Goal: Information Seeking & Learning: Compare options

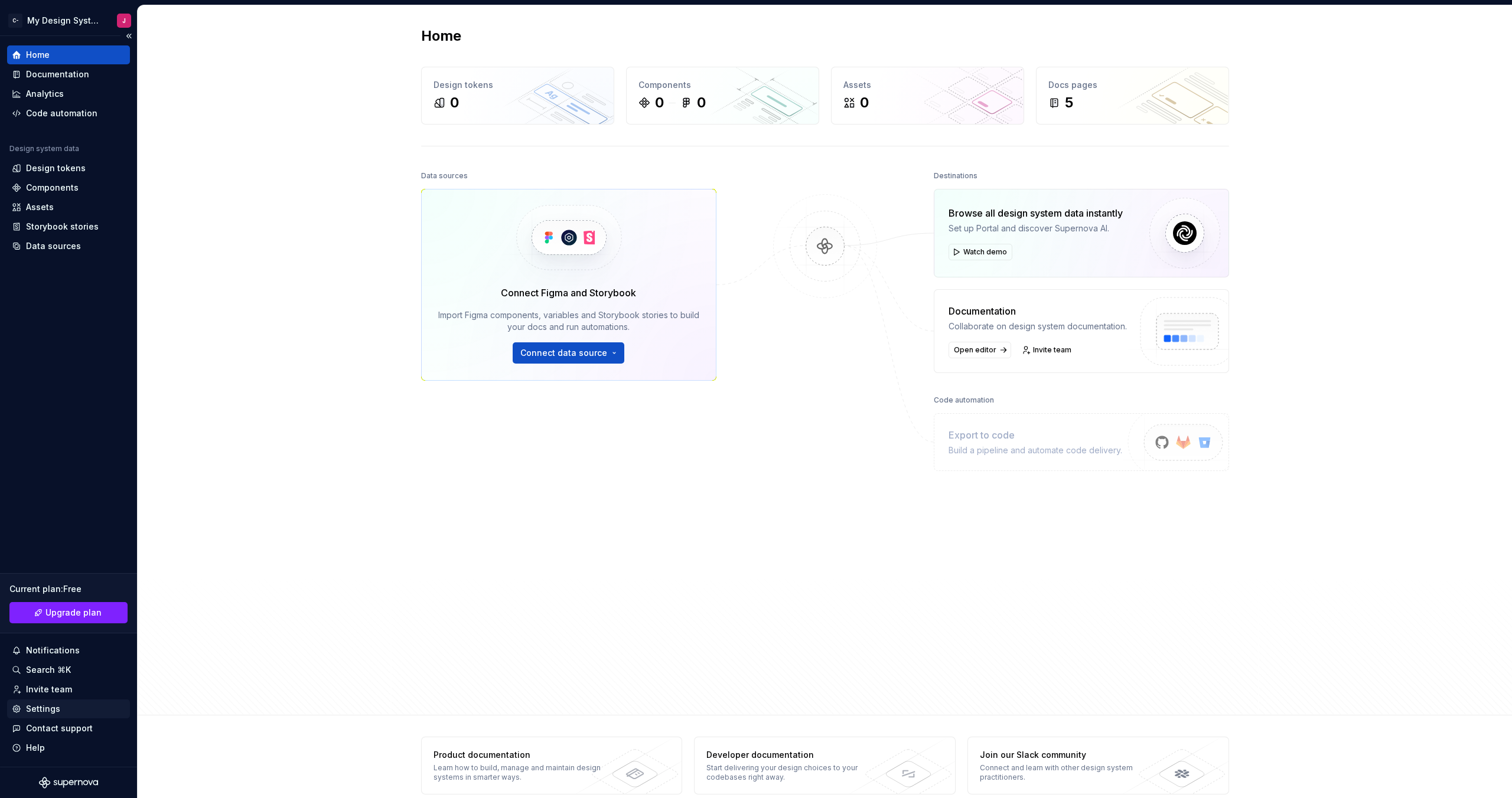
click at [45, 706] on div "Settings" at bounding box center [43, 709] width 34 height 12
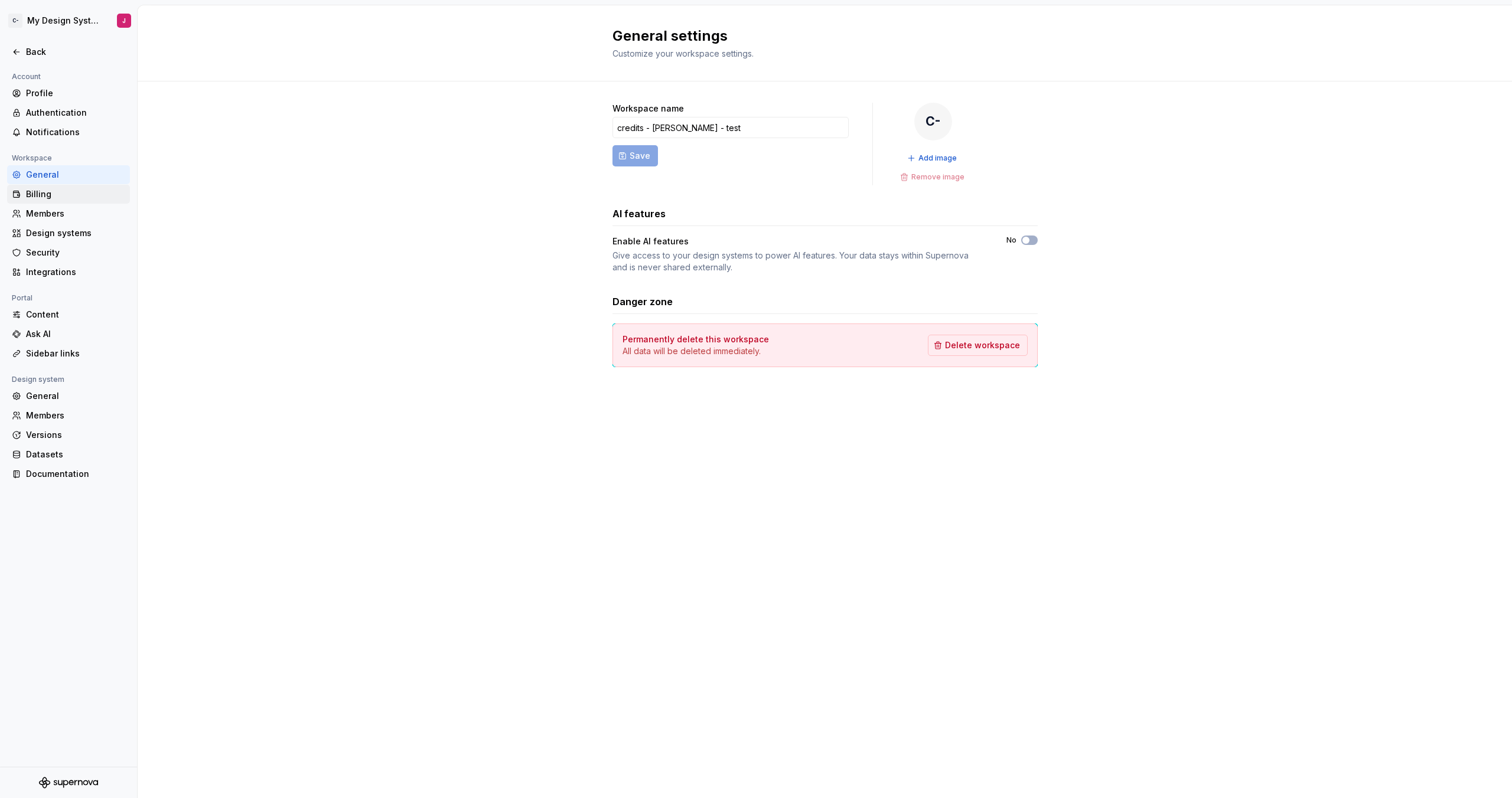
click at [37, 195] on div "Billing" at bounding box center [75, 194] width 99 height 12
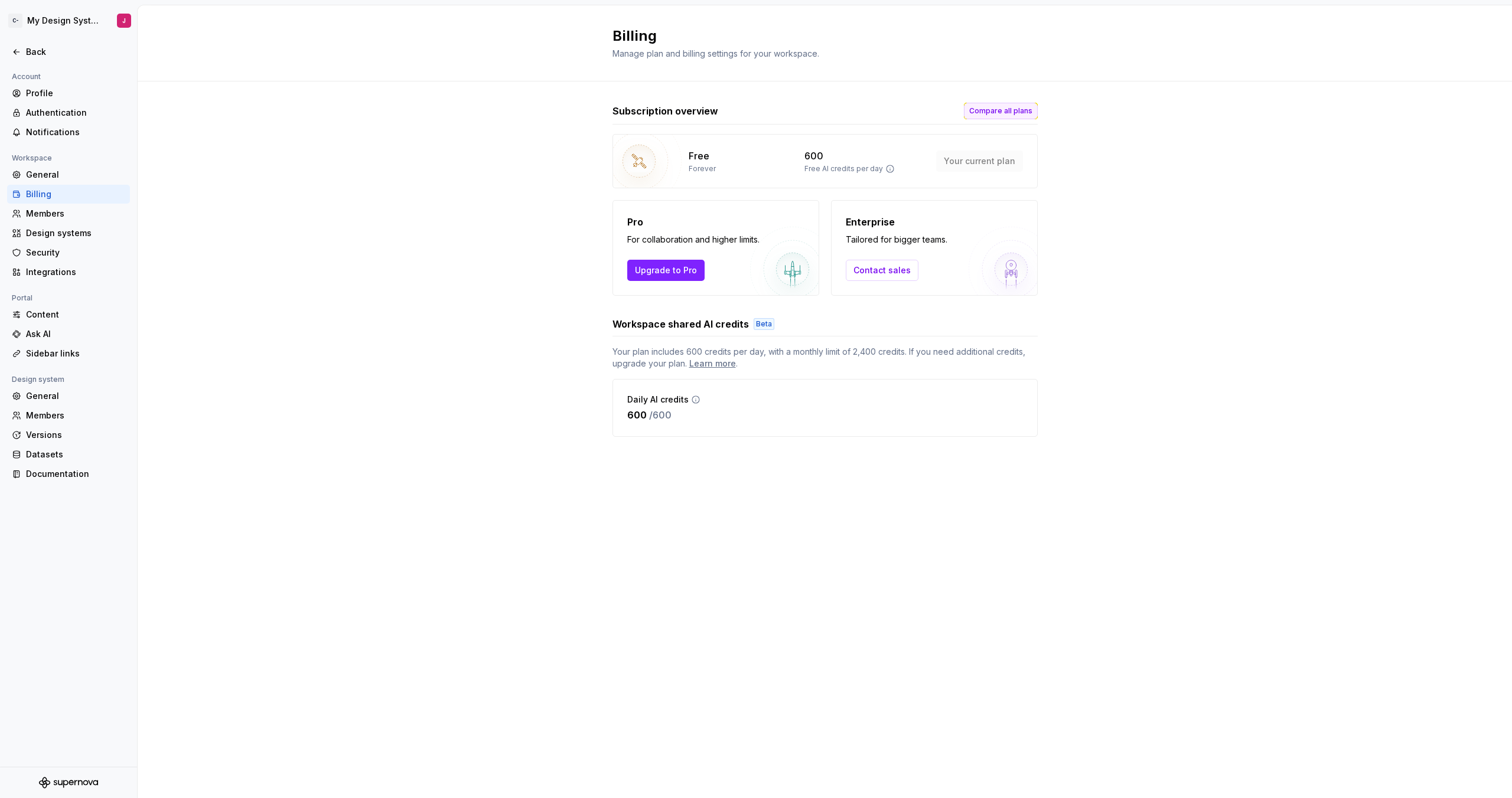
click at [1016, 106] on span "Compare all plans" at bounding box center [1001, 111] width 63 height 9
click at [999, 98] on div "Subscription overview Compare all plans Free Forever 600 Free AI credits per da…" at bounding box center [825, 281] width 425 height 400
click at [1004, 109] on span "Compare all plans" at bounding box center [1001, 111] width 63 height 9
click at [1032, 113] on div "Subscription overview Compare all plans Free Forever 600 Free AI credits per da…" at bounding box center [825, 281] width 1374 height 400
click at [1030, 113] on span "Compare all plans" at bounding box center [1001, 111] width 63 height 9
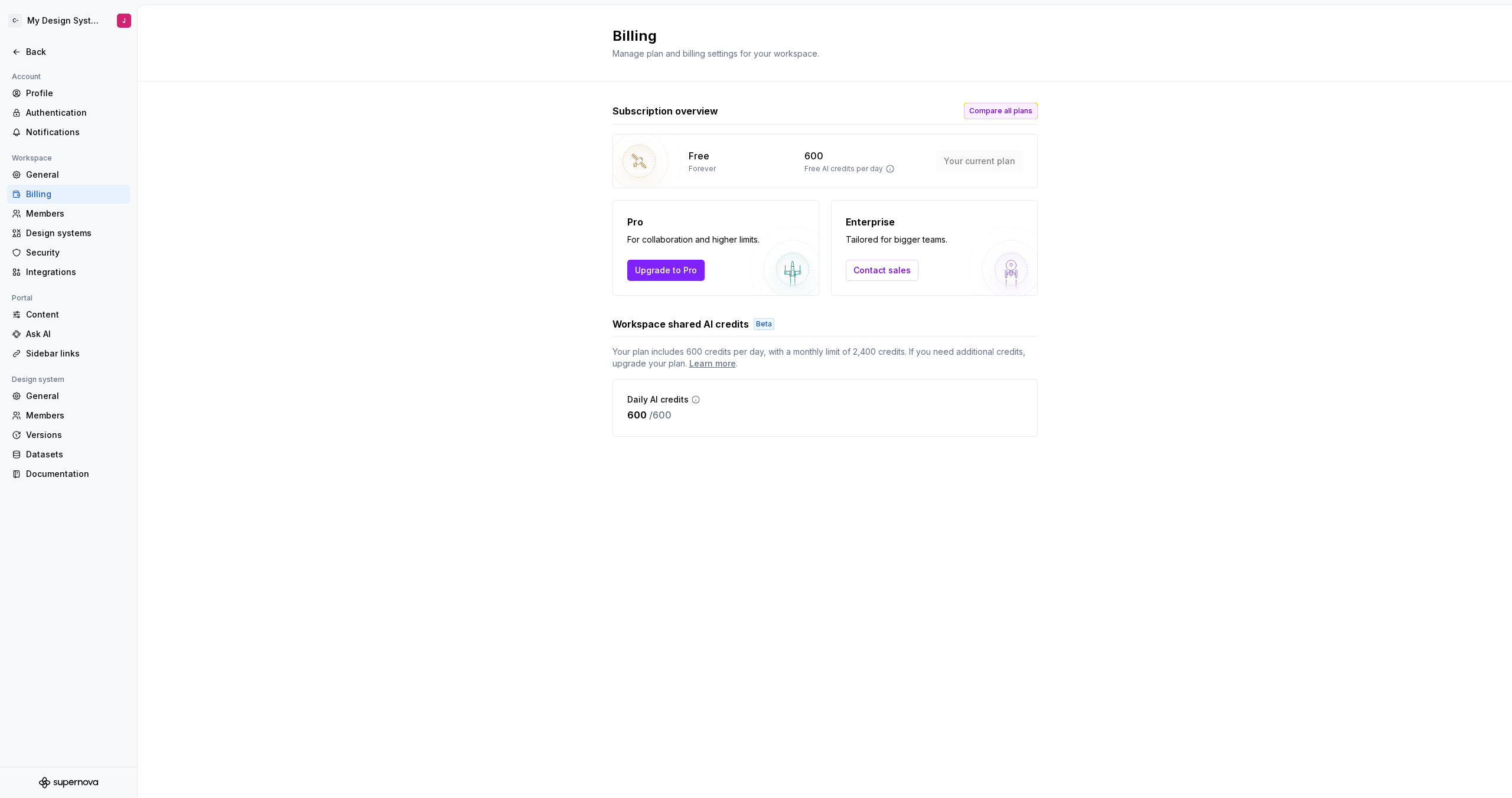
click at [1001, 117] on button "Compare all plans" at bounding box center [1001, 110] width 73 height 16
click at [635, 274] on span "Upgrade to Pro" at bounding box center [665, 270] width 62 height 12
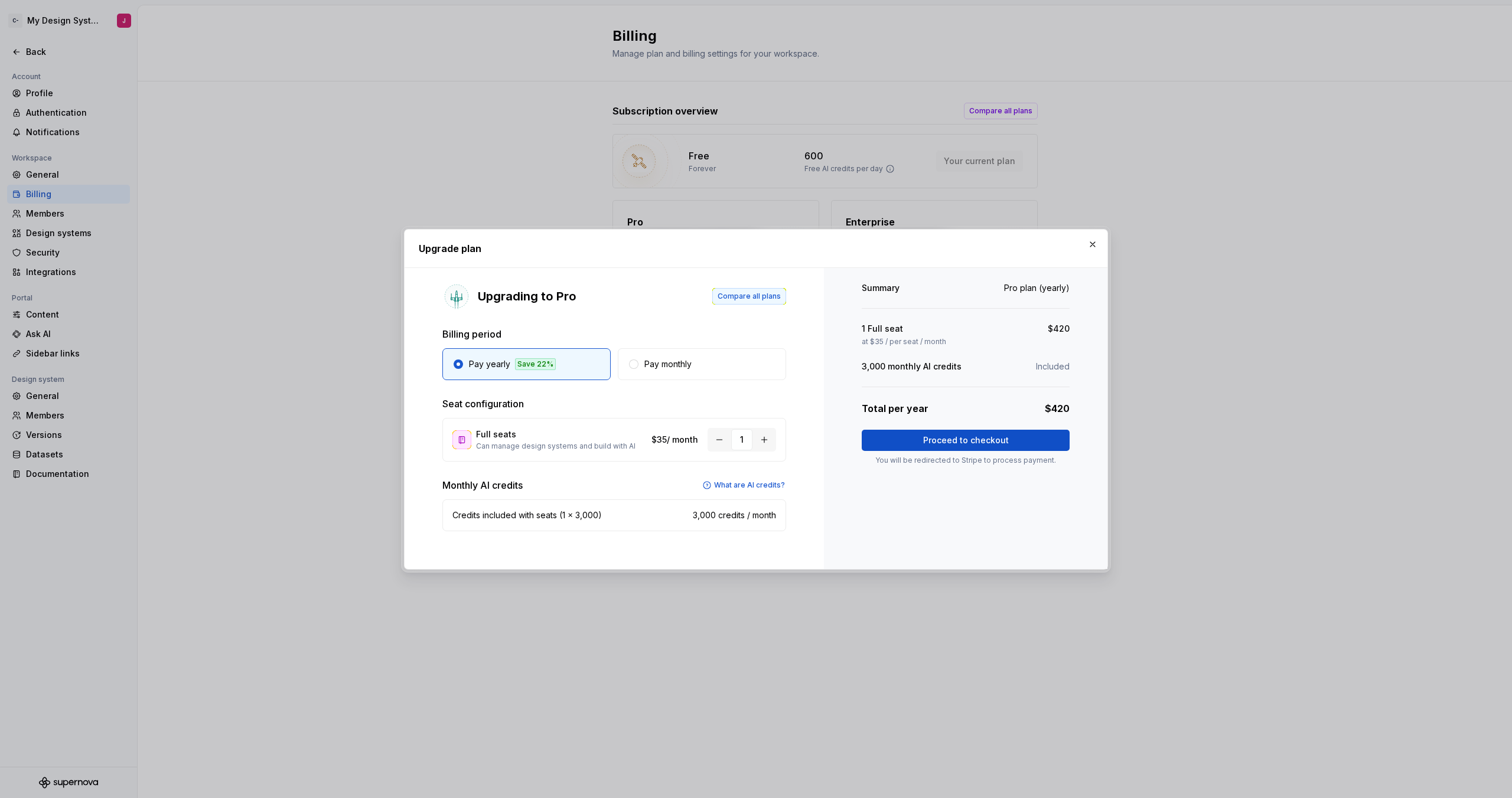
click at [721, 301] on button "Compare all plans" at bounding box center [749, 296] width 73 height 16
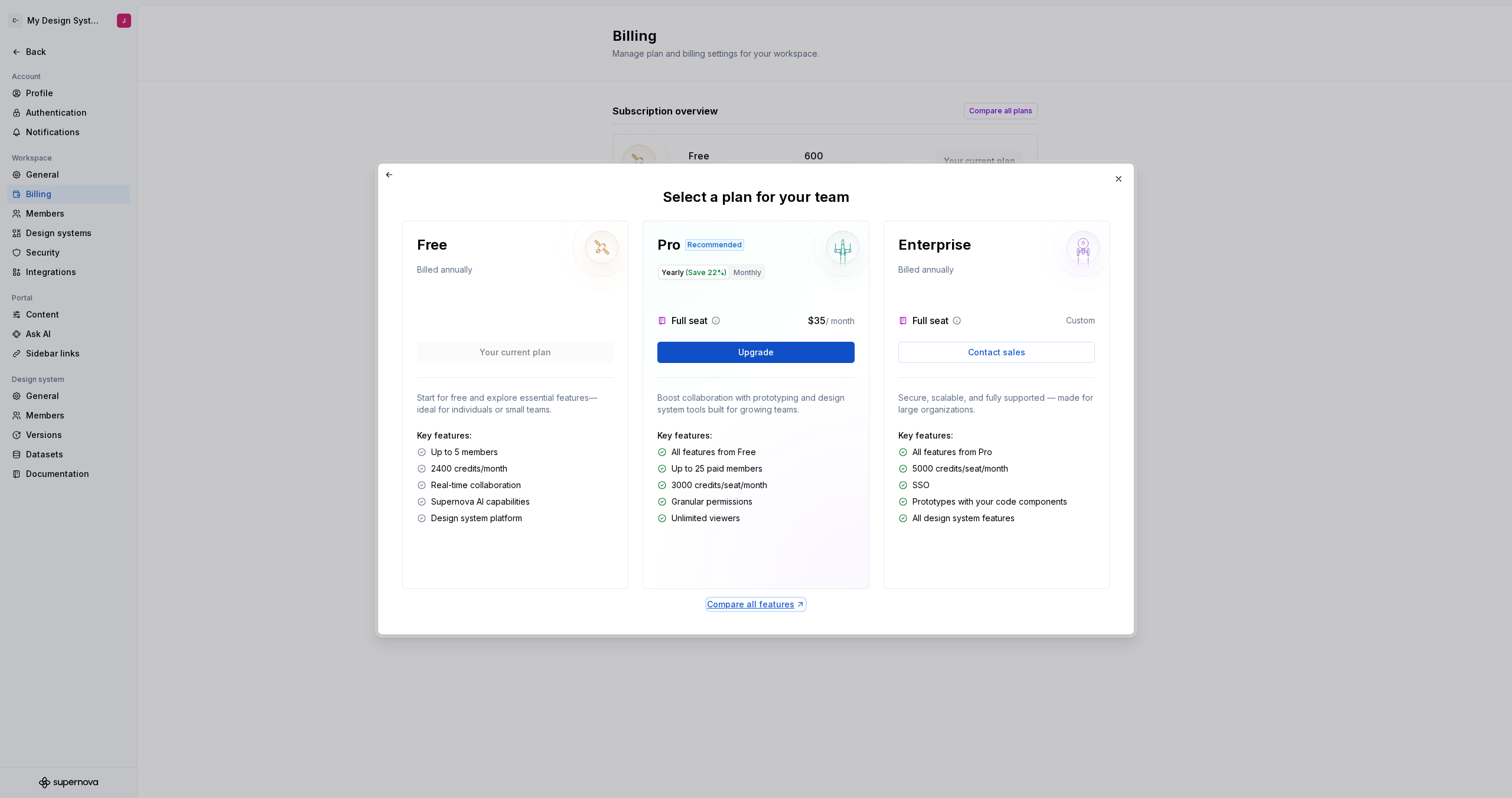
click at [787, 604] on div "Compare all features" at bounding box center [755, 604] width 98 height 12
